Goal: Task Accomplishment & Management: Use online tool/utility

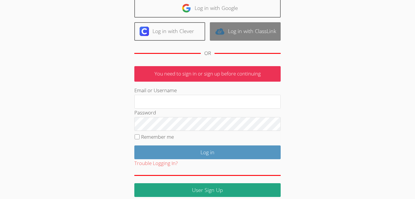
scroll to position [53, 0]
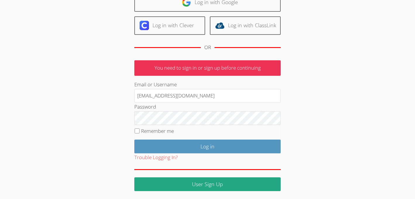
drag, startPoint x: 201, startPoint y: 97, endPoint x: 120, endPoint y: 88, distance: 81.6
click at [120, 88] on div "User Log in Log in with Google Log in with Clever Log in with ClassLink OR You …" at bounding box center [207, 81] width 224 height 219
type input "n"
type input "[PERSON_NAME][EMAIL_ADDRESS][DOMAIN_NAME]"
click at [136, 129] on input "Remember me" at bounding box center [137, 131] width 5 height 5
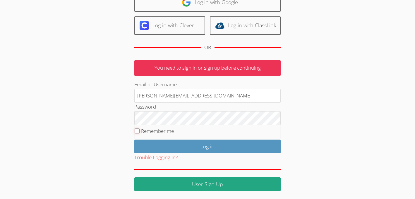
checkbox input "true"
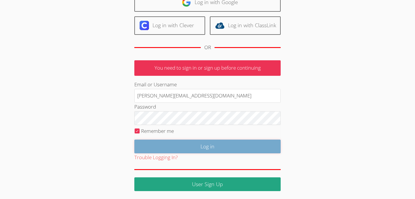
click at [202, 145] on input "Log in" at bounding box center [207, 147] width 146 height 14
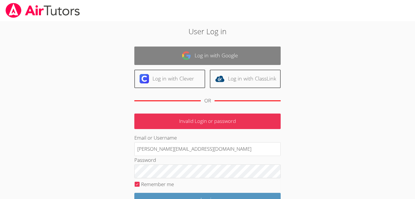
click at [209, 59] on link "Log in with Google" at bounding box center [207, 56] width 146 height 18
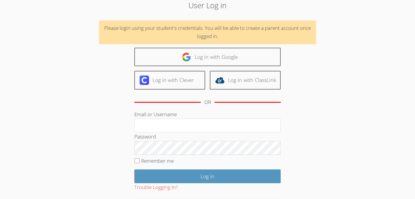
scroll to position [27, 0]
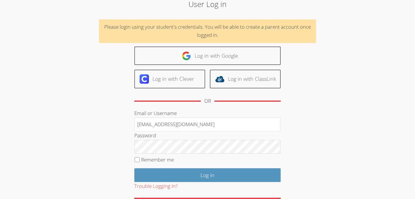
drag, startPoint x: 195, startPoint y: 125, endPoint x: 128, endPoint y: 120, distance: 67.8
click at [128, 120] on div "User Log in Please login using your student's credentials. You will be able to …" at bounding box center [207, 109] width 224 height 221
type input "[PERSON_NAME][EMAIL_ADDRESS][DOMAIN_NAME]"
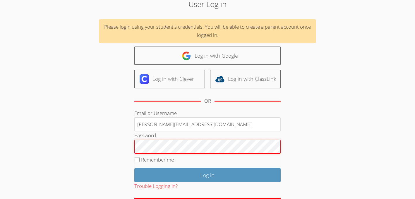
click at [107, 142] on div "User Log in Please login using your student's credentials. You will be able to …" at bounding box center [207, 109] width 224 height 221
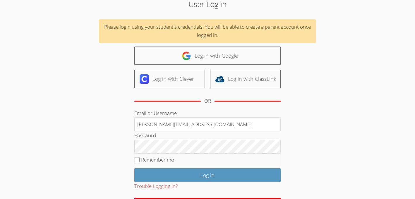
click at [315, 129] on div "User Log in Please login using your student's credentials. You will be able to …" at bounding box center [207, 109] width 224 height 221
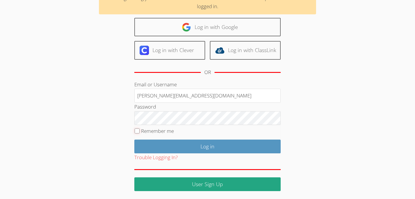
click at [138, 129] on input "Remember me" at bounding box center [137, 131] width 5 height 5
checkbox input "true"
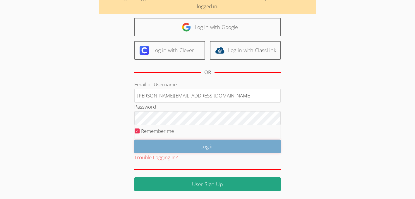
click at [207, 145] on input "Log in" at bounding box center [207, 147] width 146 height 14
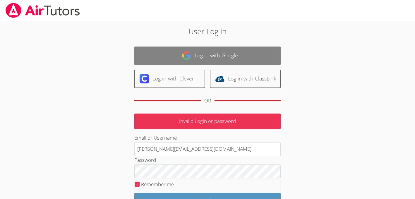
click at [200, 60] on link "Log in with Google" at bounding box center [207, 56] width 146 height 18
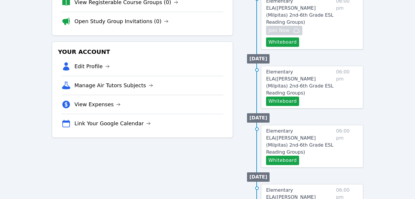
scroll to position [132, 0]
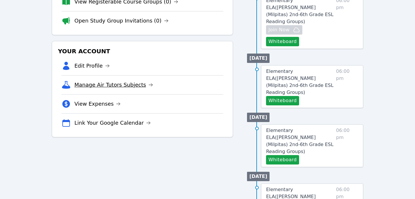
click at [148, 85] on icon at bounding box center [150, 85] width 5 height 5
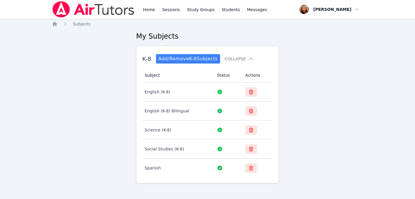
scroll to position [3, 0]
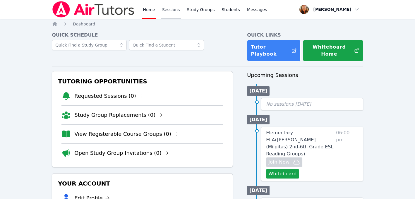
click at [169, 6] on link "Sessions" at bounding box center [171, 9] width 20 height 19
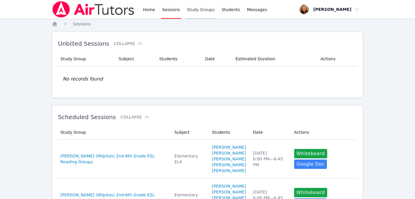
click at [198, 7] on link "Study Groups" at bounding box center [201, 9] width 30 height 19
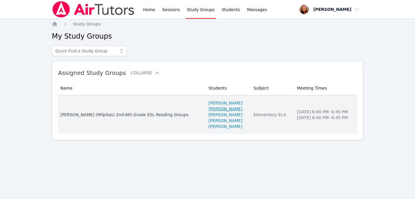
click at [208, 109] on link "[PERSON_NAME]" at bounding box center [225, 109] width 34 height 6
click at [208, 101] on link "[PERSON_NAME]" at bounding box center [225, 103] width 34 height 6
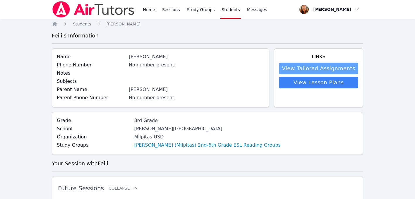
click at [330, 68] on link "View Tailored Assignments" at bounding box center [318, 69] width 79 height 12
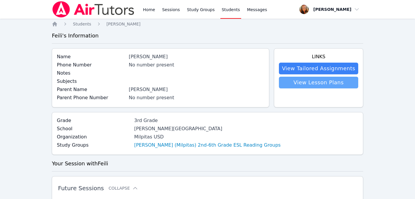
click at [333, 83] on link "View Lesson Plans" at bounding box center [318, 83] width 79 height 12
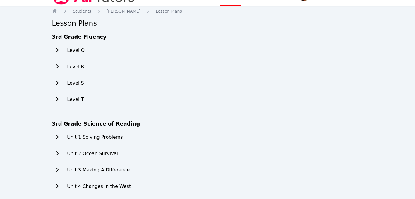
scroll to position [14, 0]
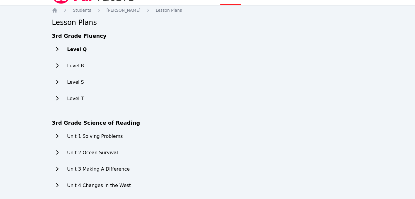
click at [57, 48] on icon at bounding box center [57, 49] width 2 height 4
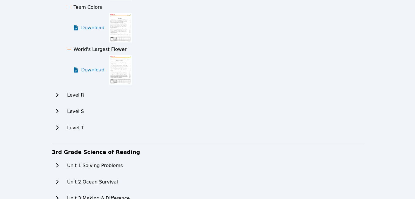
scroll to position [328, 0]
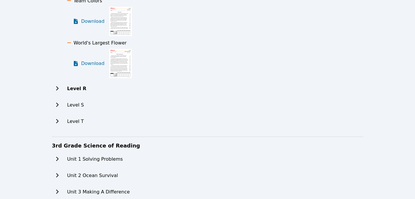
click at [57, 87] on icon at bounding box center [57, 88] width 2 height 4
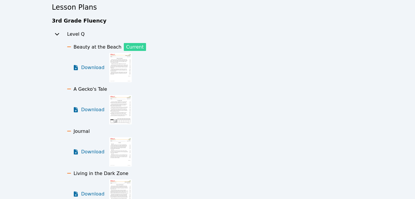
scroll to position [0, 0]
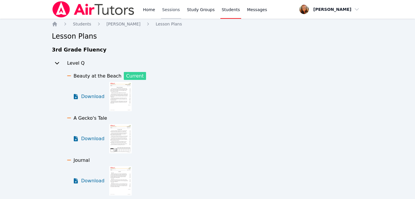
click at [174, 9] on link "Sessions" at bounding box center [171, 9] width 20 height 19
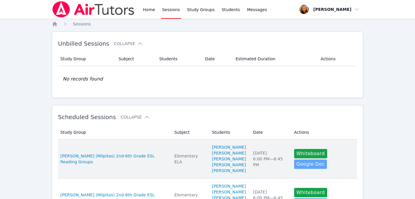
click at [304, 167] on link "Google Doc" at bounding box center [310, 164] width 33 height 9
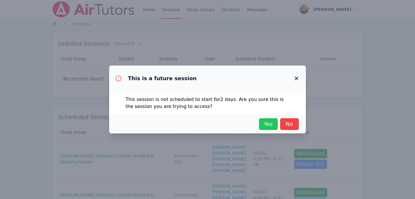
click at [271, 121] on span "Yes" at bounding box center [268, 124] width 13 height 8
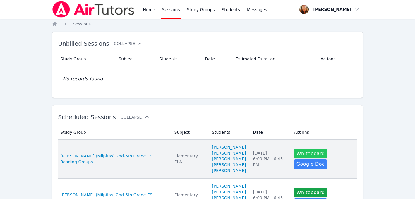
click at [310, 155] on button "Whiteboard" at bounding box center [310, 153] width 33 height 9
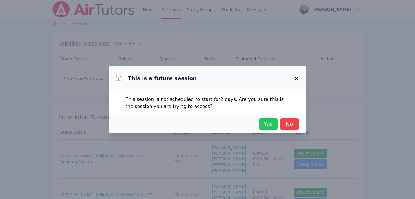
click at [268, 123] on span "Yes" at bounding box center [268, 124] width 13 height 8
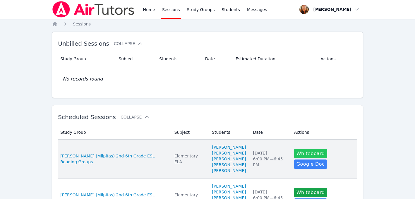
click at [307, 156] on button "Whiteboard" at bounding box center [310, 153] width 33 height 9
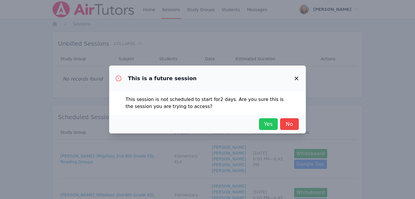
click at [268, 124] on span "Yes" at bounding box center [268, 124] width 13 height 8
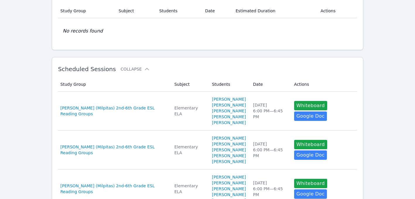
scroll to position [49, 0]
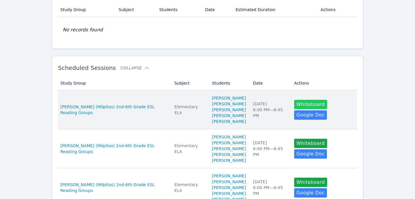
click at [307, 105] on button "Whiteboard" at bounding box center [310, 104] width 33 height 9
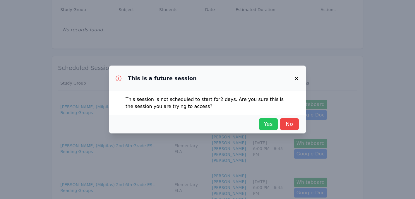
click at [268, 127] on span "Yes" at bounding box center [268, 124] width 13 height 8
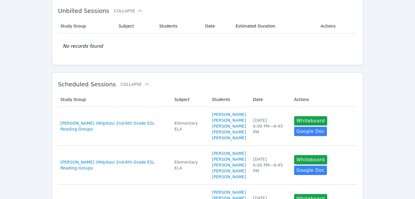
scroll to position [0, 0]
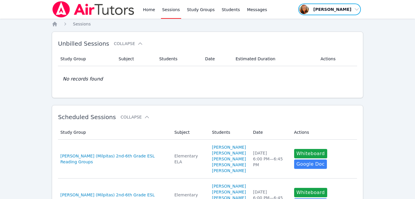
click at [350, 8] on span "button" at bounding box center [330, 9] width 64 height 13
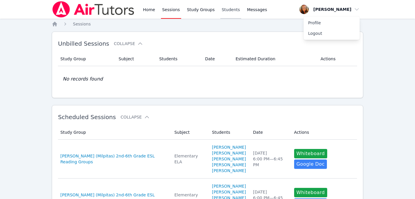
click at [229, 10] on link "Students" at bounding box center [230, 9] width 20 height 19
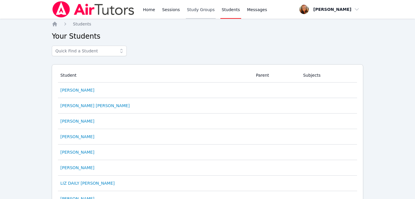
click at [196, 8] on link "Study Groups" at bounding box center [201, 9] width 30 height 19
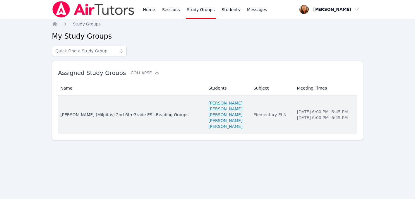
click at [208, 102] on link "[PERSON_NAME]" at bounding box center [225, 103] width 34 height 6
click at [208, 111] on link "[PERSON_NAME]" at bounding box center [225, 109] width 34 height 6
click at [208, 113] on link "[PERSON_NAME]" at bounding box center [225, 115] width 34 height 6
click at [212, 120] on link "[PERSON_NAME]" at bounding box center [225, 121] width 34 height 6
click at [208, 127] on link "[PERSON_NAME]" at bounding box center [225, 127] width 34 height 6
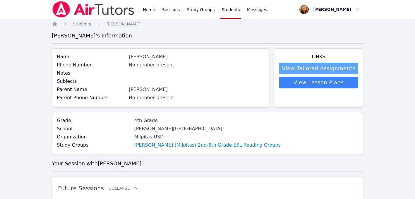
click at [310, 69] on link "View Tailored Assignments" at bounding box center [318, 69] width 79 height 12
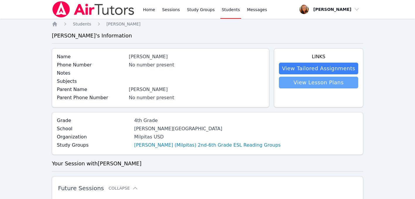
click at [305, 85] on link "View Lesson Plans" at bounding box center [318, 83] width 79 height 12
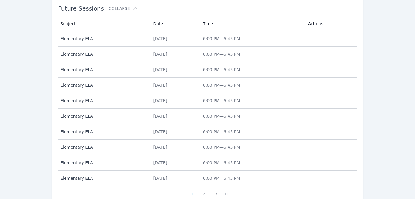
scroll to position [180, 0]
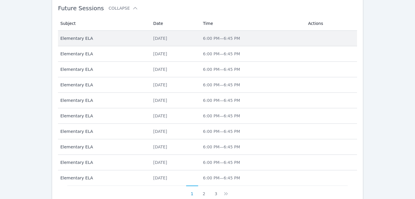
click at [232, 35] on td "Time 6:00 PM — 6:45 PM" at bounding box center [252, 39] width 105 height 16
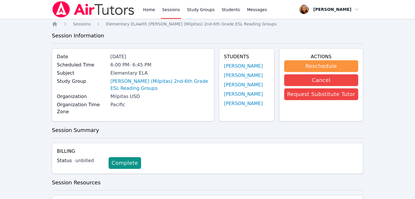
click at [170, 10] on link "Sessions" at bounding box center [171, 9] width 20 height 19
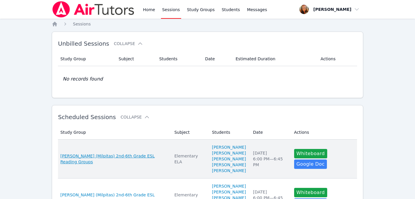
click at [134, 156] on span "[PERSON_NAME] (Milpitas) 2nd-6th Grade ESL Reading Groups" at bounding box center [113, 159] width 107 height 12
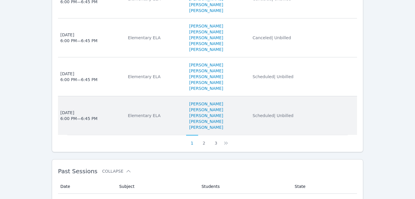
scroll to position [500, 0]
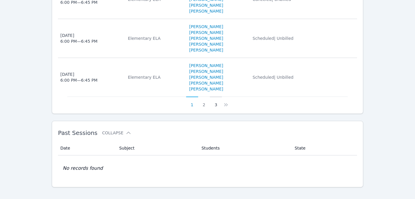
click at [215, 97] on button "3" at bounding box center [216, 102] width 12 height 11
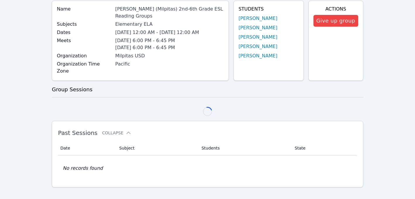
scroll to position [267, 0]
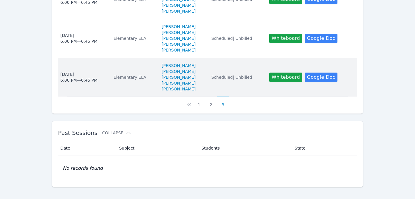
click at [79, 71] on div "[DATE] 6:00 PM — 6:45 PM" at bounding box center [78, 77] width 37 height 12
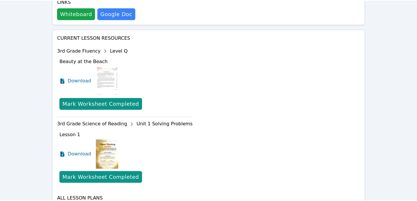
scroll to position [199, 0]
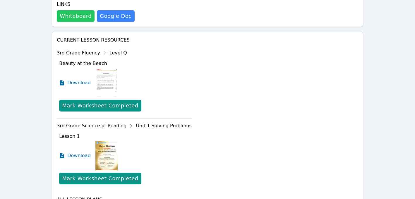
click at [69, 21] on button "Whiteboard" at bounding box center [76, 16] width 38 height 12
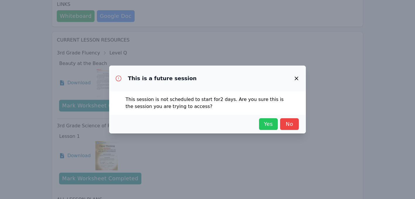
click at [273, 122] on span "Yes" at bounding box center [268, 124] width 13 height 8
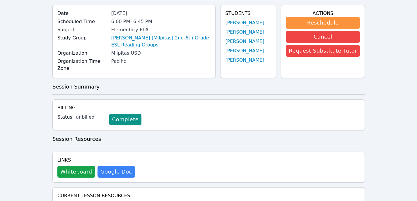
scroll to position [0, 0]
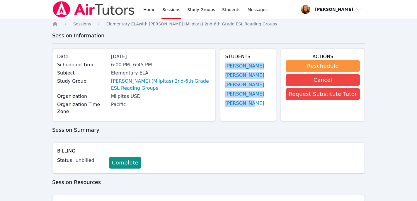
drag, startPoint x: 225, startPoint y: 62, endPoint x: 256, endPoint y: 106, distance: 53.0
click at [256, 106] on div "Students [PERSON_NAME] [PERSON_NAME] [PERSON_NAME] [PERSON_NAME] [PERSON_NAME]" at bounding box center [248, 84] width 56 height 73
copy ul "[PERSON_NAME] [PERSON_NAME] [PERSON_NAME] [PERSON_NAME] [PERSON_NAME]"
click at [246, 65] on link "[PERSON_NAME]" at bounding box center [244, 66] width 39 height 7
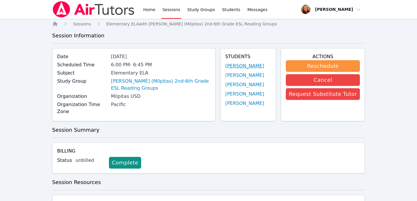
click at [235, 68] on link "[PERSON_NAME]" at bounding box center [244, 66] width 39 height 7
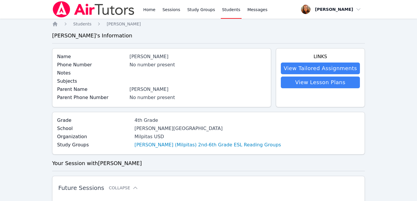
click at [227, 8] on link "Students" at bounding box center [231, 9] width 20 height 19
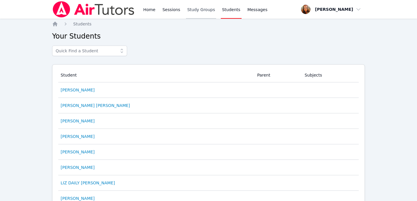
click at [197, 11] on link "Study Groups" at bounding box center [201, 9] width 30 height 19
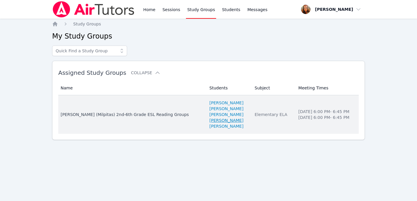
click at [209, 120] on link "[PERSON_NAME]" at bounding box center [226, 121] width 34 height 6
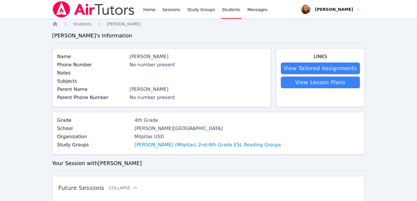
click at [226, 11] on link "Students" at bounding box center [231, 9] width 20 height 19
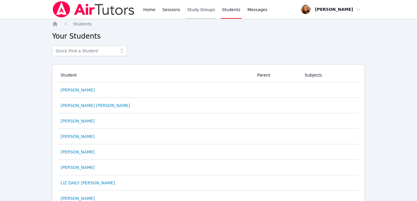
click at [199, 6] on link "Study Groups" at bounding box center [201, 9] width 30 height 19
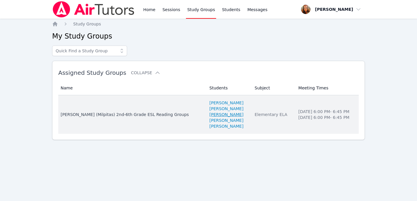
click at [209, 113] on link "[PERSON_NAME]" at bounding box center [226, 115] width 34 height 6
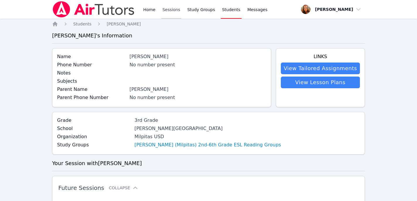
click at [171, 9] on link "Sessions" at bounding box center [171, 9] width 20 height 19
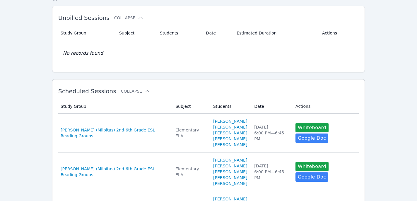
scroll to position [28, 0]
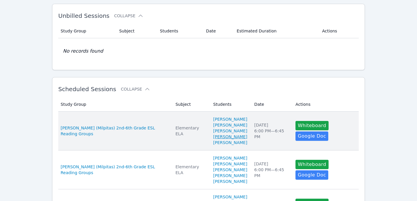
click at [213, 140] on link "[PERSON_NAME]" at bounding box center [230, 137] width 34 height 6
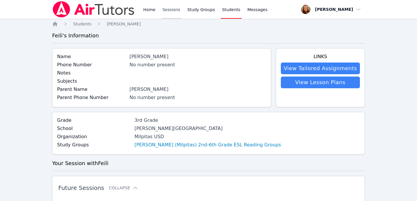
click at [171, 11] on link "Sessions" at bounding box center [171, 9] width 20 height 19
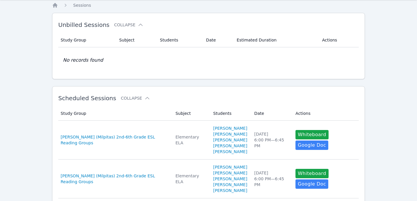
scroll to position [20, 0]
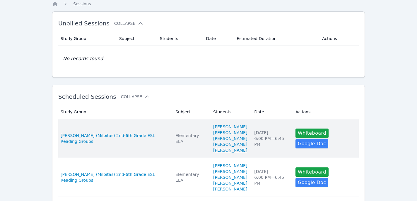
click at [228, 153] on link "[PERSON_NAME]" at bounding box center [230, 151] width 34 height 6
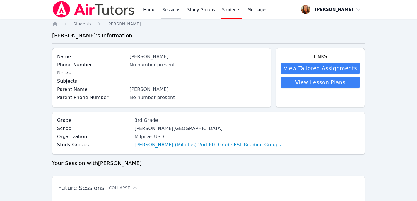
click at [169, 11] on link "Sessions" at bounding box center [171, 9] width 20 height 19
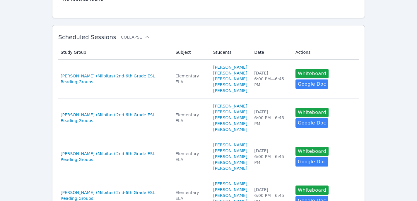
scroll to position [81, 0]
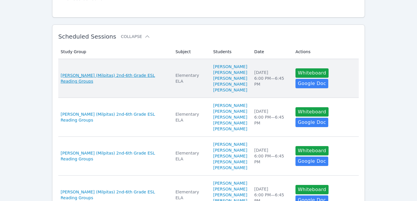
click at [128, 78] on span "[PERSON_NAME] (Milpitas) 2nd-6th Grade ESL Reading Groups" at bounding box center [115, 79] width 108 height 12
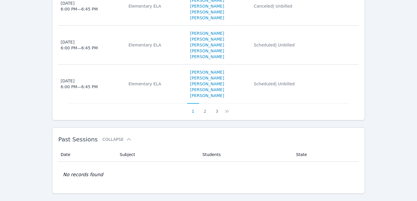
scroll to position [498, 0]
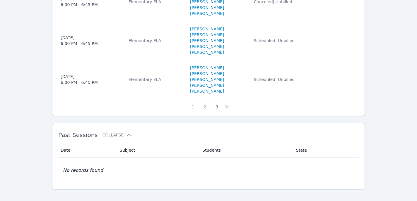
click at [216, 99] on button "3" at bounding box center [217, 104] width 12 height 11
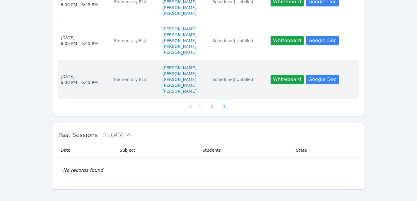
click at [59, 71] on td "Date [DATE] 6:00 PM — 6:45 PM" at bounding box center [84, 79] width 52 height 39
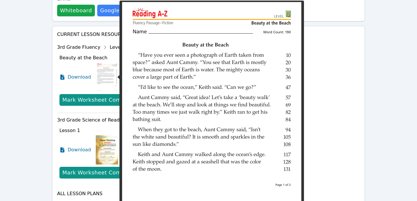
scroll to position [205, 0]
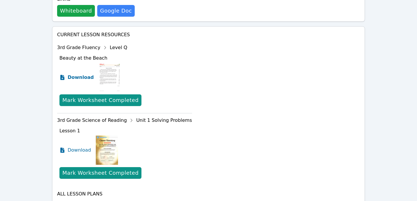
click at [83, 79] on span "Download" at bounding box center [81, 77] width 26 height 7
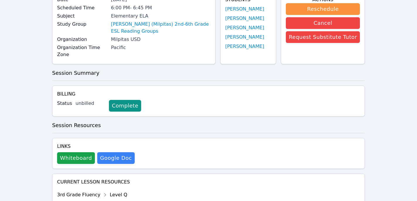
scroll to position [0, 0]
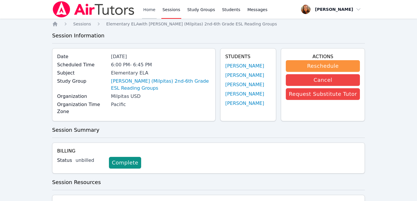
click at [154, 7] on link "Home" at bounding box center [149, 9] width 14 height 19
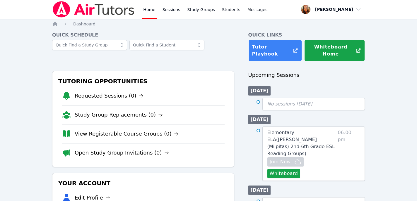
click at [106, 10] on img at bounding box center [93, 9] width 83 height 16
click at [150, 8] on link "Home" at bounding box center [149, 9] width 14 height 19
click at [271, 49] on link "Tutor Playbook" at bounding box center [275, 51] width 54 height 22
click at [171, 8] on link "Sessions" at bounding box center [171, 9] width 20 height 19
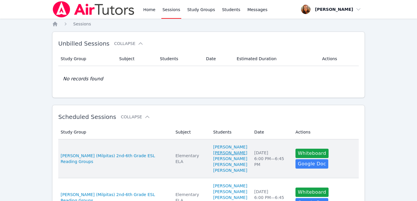
click at [217, 153] on link "[PERSON_NAME]" at bounding box center [230, 153] width 34 height 6
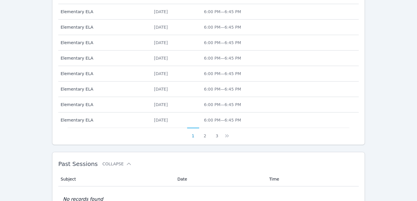
scroll to position [274, 0]
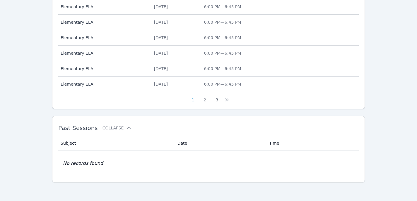
click at [218, 100] on button "3" at bounding box center [217, 97] width 12 height 11
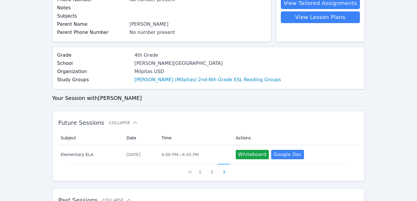
scroll to position [69, 0]
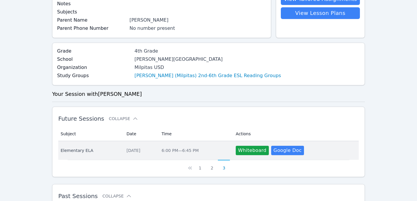
click at [78, 154] on td "Subject Elementary ELA" at bounding box center [90, 150] width 65 height 19
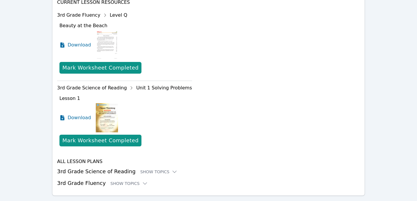
scroll to position [232, 0]
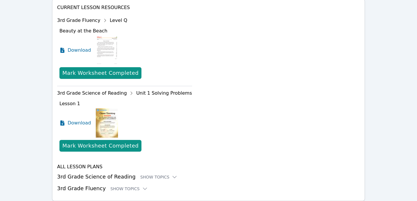
click at [98, 53] on img at bounding box center [107, 50] width 23 height 29
click at [110, 49] on img at bounding box center [107, 50] width 23 height 29
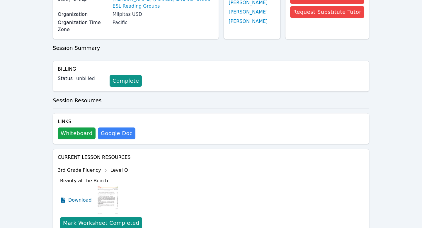
scroll to position [0, 0]
